Goal: Information Seeking & Learning: Find specific fact

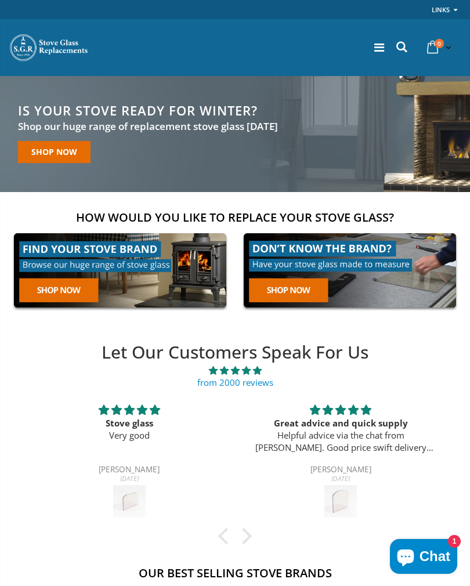
click at [400, 48] on icon at bounding box center [402, 46] width 16 height 15
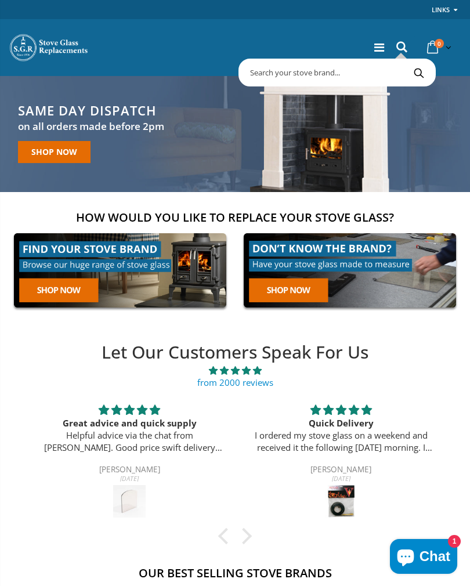
click at [319, 69] on input "text" at bounding box center [384, 73] width 287 height 22
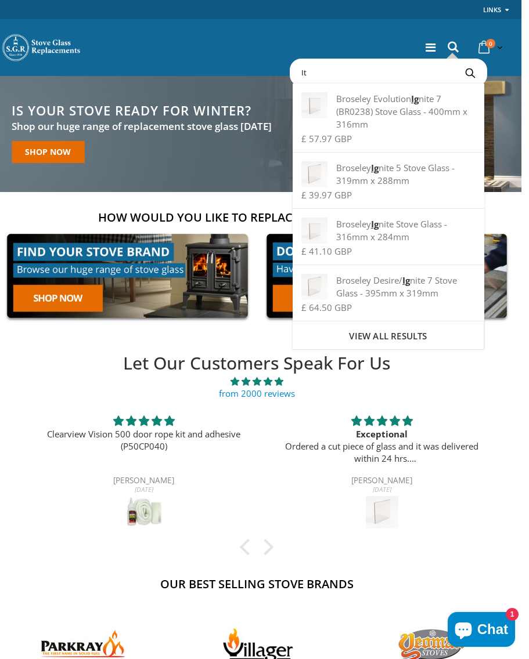
scroll to position [0, 8]
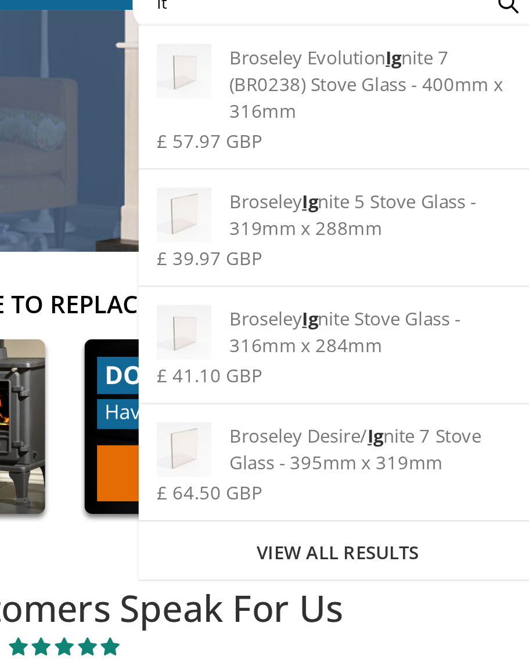
type input "It"
click at [293, 265] on div "Broseley Desire/ Ig nite 7 Stove Glass - 395mm x 319mm £ 64.50 GBP" at bounding box center [389, 293] width 192 height 56
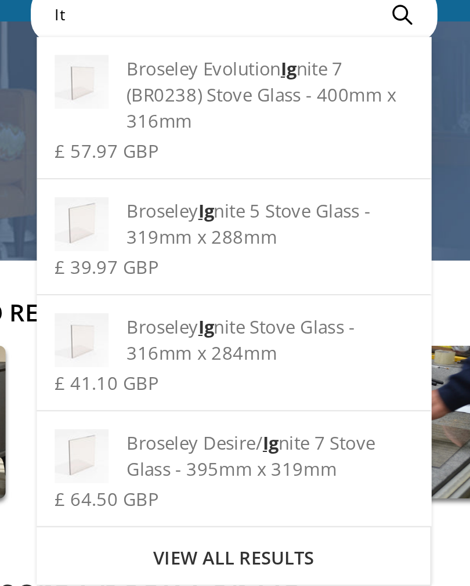
click at [250, 218] on div "Broseley Ig nite Stove Glass - 316mm x 284mm" at bounding box center [337, 231] width 174 height 26
